Goal: Task Accomplishment & Management: Manage account settings

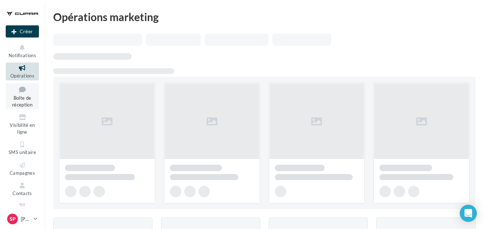
click at [29, 99] on span "Boîte de réception" at bounding box center [22, 101] width 20 height 12
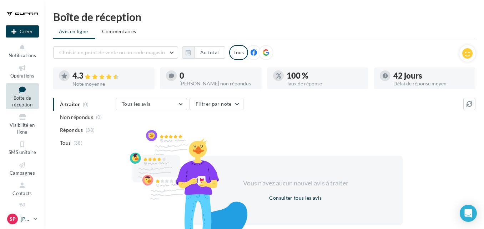
click at [34, 219] on icon at bounding box center [36, 219] width 4 height 6
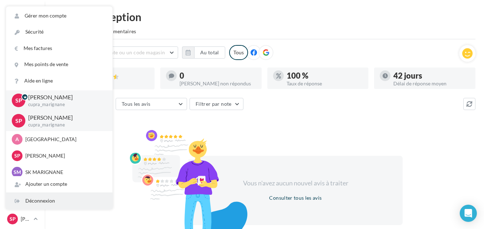
click at [31, 201] on div "Déconnexion" at bounding box center [59, 201] width 106 height 16
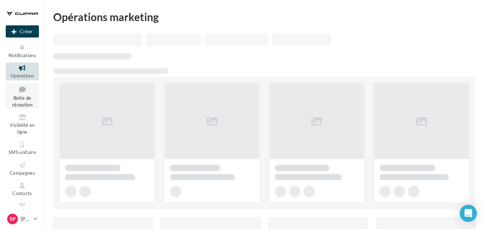
click at [25, 92] on icon at bounding box center [22, 90] width 29 height 10
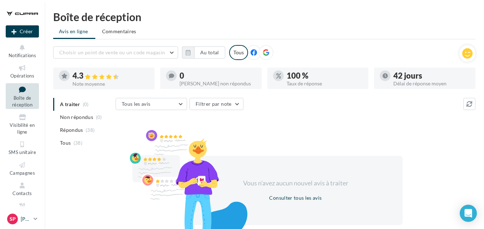
click at [37, 218] on icon at bounding box center [36, 219] width 4 height 6
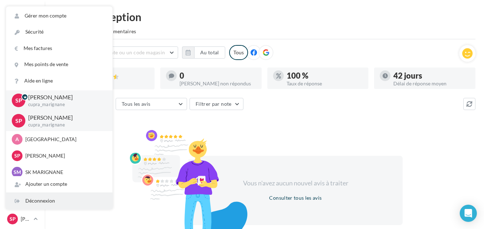
click at [53, 202] on div "Déconnexion" at bounding box center [59, 201] width 106 height 16
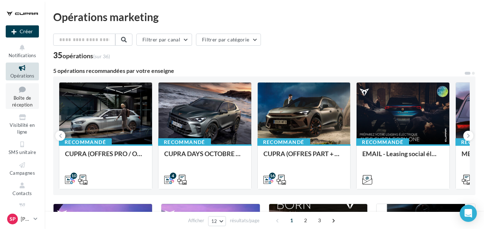
click at [24, 88] on icon at bounding box center [22, 90] width 29 height 10
